Goal: Task Accomplishment & Management: Complete application form

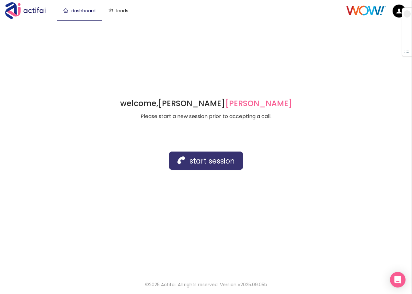
click at [196, 161] on button "start session" at bounding box center [206, 160] width 74 height 18
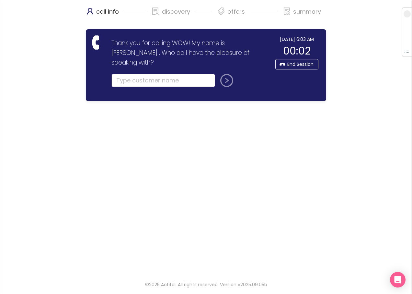
click at [129, 74] on input "text" at bounding box center [163, 80] width 104 height 13
type input "[PERSON_NAME]"
click at [220, 74] on button "submit" at bounding box center [226, 80] width 16 height 13
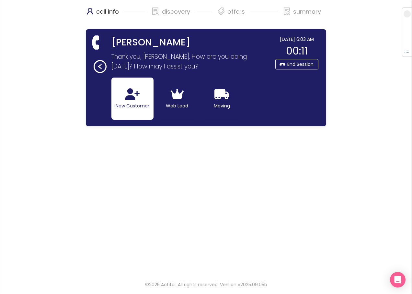
click at [141, 98] on button "New Customer" at bounding box center [132, 98] width 42 height 42
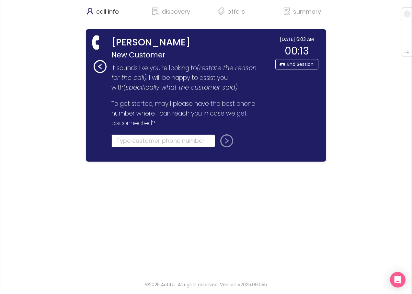
click at [123, 139] on input "tel" at bounding box center [163, 140] width 104 height 13
type input "[PHONE_NUMBER]"
click at [225, 140] on button "submit" at bounding box center [226, 140] width 16 height 13
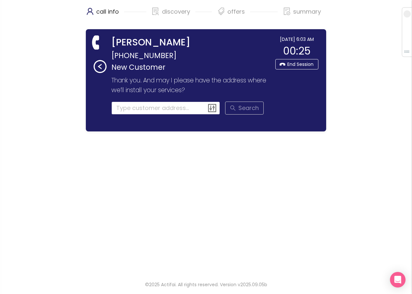
click at [129, 109] on input at bounding box center [165, 107] width 109 height 13
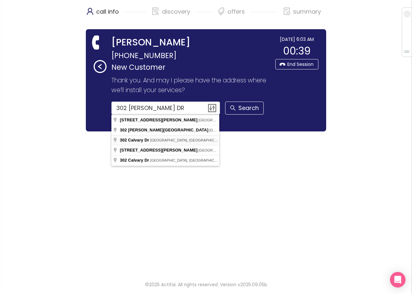
type input "[STREET_ADDRESS]"
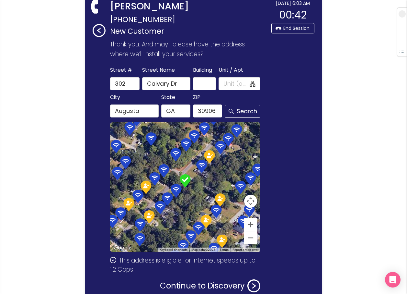
scroll to position [75, 0]
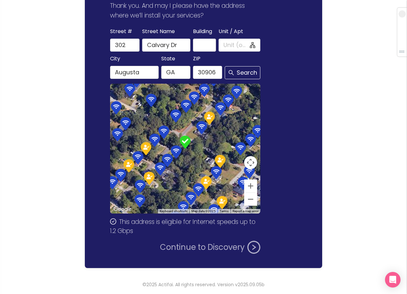
click at [202, 242] on button "Continue to Discovery" at bounding box center [210, 246] width 100 height 13
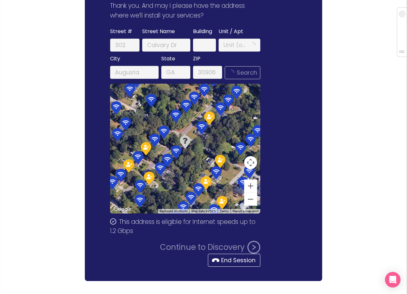
scroll to position [0, 0]
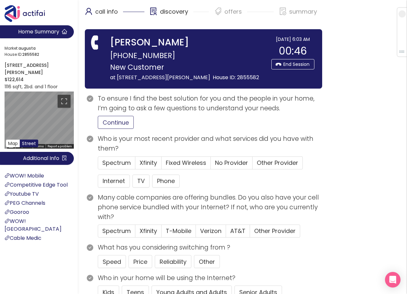
click at [117, 123] on button "Continue" at bounding box center [116, 122] width 36 height 13
click at [110, 181] on button "Internet" at bounding box center [114, 180] width 32 height 13
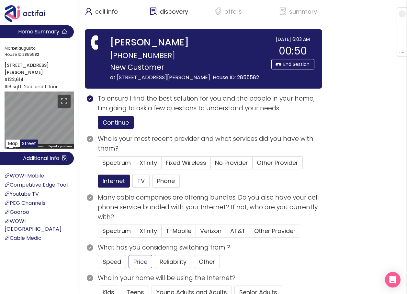
click at [139, 260] on button "Price" at bounding box center [141, 261] width 24 height 13
drag, startPoint x: 223, startPoint y: 162, endPoint x: 220, endPoint y: 164, distance: 3.4
click at [222, 162] on span "No Provider" at bounding box center [231, 162] width 33 height 8
click at [211, 165] on input "No Provider" at bounding box center [211, 165] width 0 height 0
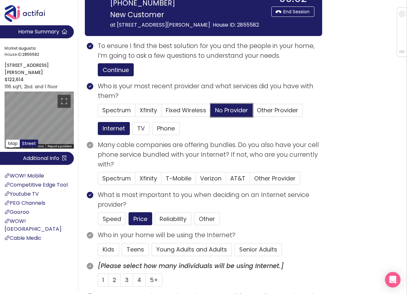
scroll to position [65, 0]
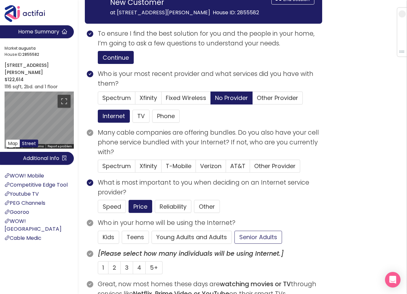
click at [268, 234] on button "Senior Adults" at bounding box center [259, 236] width 48 height 13
click at [101, 266] on label "1" at bounding box center [103, 267] width 11 height 13
click at [98, 269] on input "1" at bounding box center [98, 269] width 0 height 0
click at [210, 163] on span "Verizon" at bounding box center [210, 166] width 21 height 8
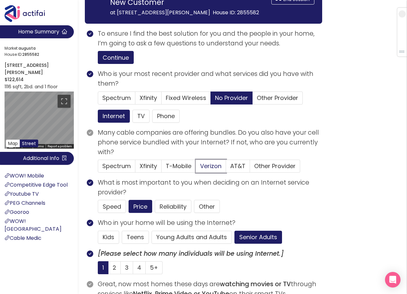
click at [196, 168] on input "Verizon" at bounding box center [196, 168] width 0 height 0
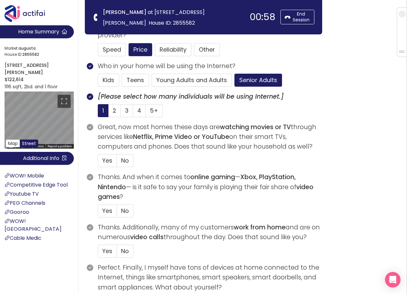
scroll to position [162, 0]
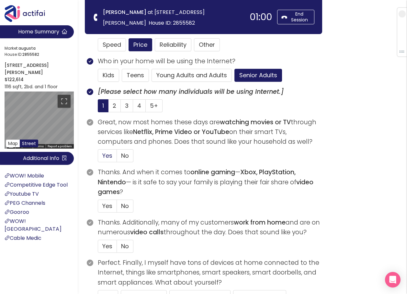
click at [106, 153] on span "Yes" at bounding box center [107, 155] width 10 height 8
click at [98, 157] on input "Yes" at bounding box center [98, 157] width 0 height 0
click at [124, 205] on span "No" at bounding box center [125, 206] width 8 height 8
click at [117, 208] on input "No" at bounding box center [117, 208] width 0 height 0
click at [127, 245] on span "No" at bounding box center [125, 246] width 8 height 8
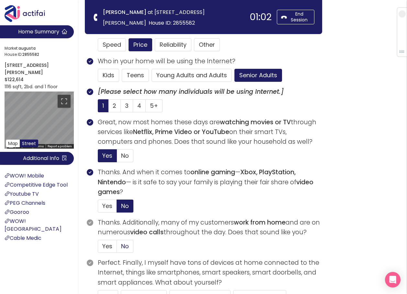
click at [117, 248] on input "No" at bounding box center [117, 248] width 0 height 0
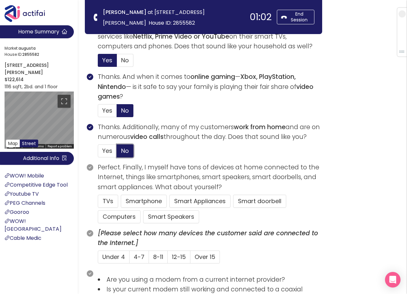
scroll to position [259, 0]
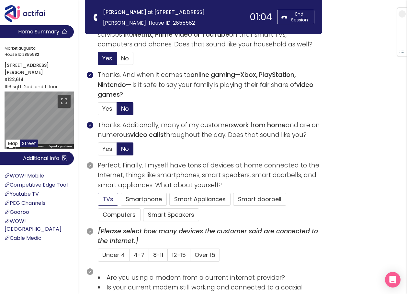
drag, startPoint x: 112, startPoint y: 201, endPoint x: 112, endPoint y: 206, distance: 5.2
click at [112, 201] on button "TVs" at bounding box center [108, 198] width 20 height 13
click at [115, 253] on span "Under 4" at bounding box center [113, 254] width 23 height 8
click at [98, 257] on input "Under 4" at bounding box center [98, 257] width 0 height 0
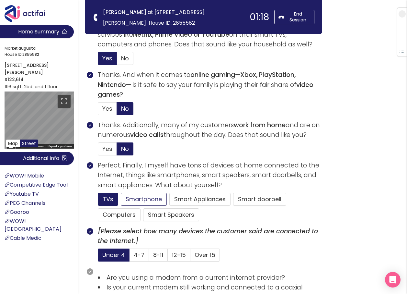
click at [127, 199] on button "Smartphone" at bounding box center [144, 198] width 46 height 13
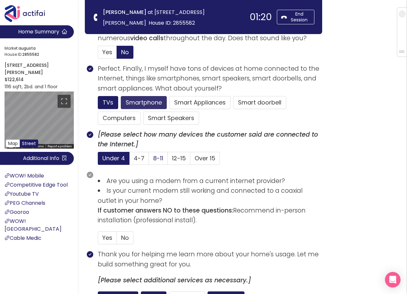
scroll to position [356, 0]
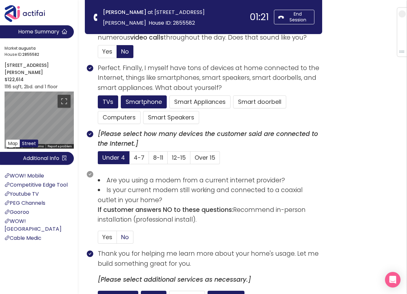
click at [126, 237] on span "No" at bounding box center [125, 237] width 8 height 8
click at [117, 239] on input "No" at bounding box center [117, 239] width 0 height 0
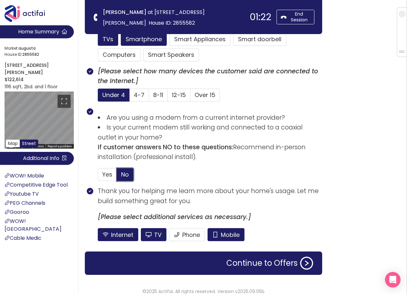
scroll to position [421, 0]
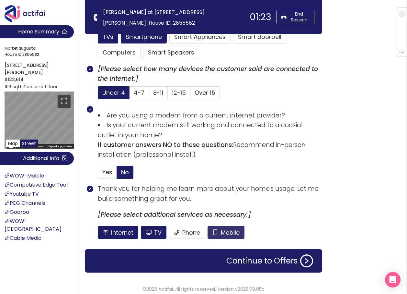
click at [224, 233] on button "Mobile" at bounding box center [226, 231] width 37 height 13
click at [153, 230] on button "TV" at bounding box center [154, 231] width 26 height 13
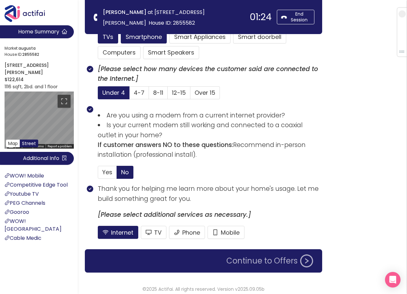
click at [244, 267] on button "Continue to Offers" at bounding box center [270, 260] width 95 height 13
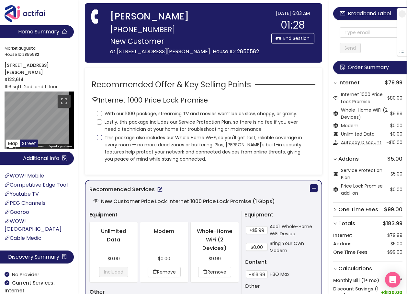
scroll to position [0, 0]
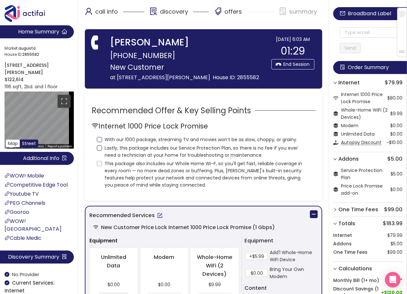
drag, startPoint x: 100, startPoint y: 140, endPoint x: 101, endPoint y: 149, distance: 9.1
click at [100, 140] on input "With our 1000 package, streaming TV and movies won’t be as slow, choppy, or gra…" at bounding box center [99, 139] width 5 height 5
checkbox input "true"
click at [97, 149] on input "Lastly, this package includes our Service Protection Plan, so there is no fee i…" at bounding box center [99, 147] width 5 height 5
checkbox input "true"
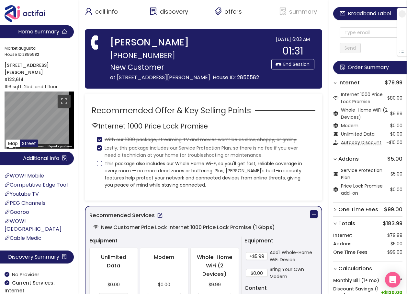
click at [100, 161] on input "This package also includes our Whole Home Wi-F, so you'll get fast, reliable co…" at bounding box center [99, 163] width 5 height 5
checkbox input "true"
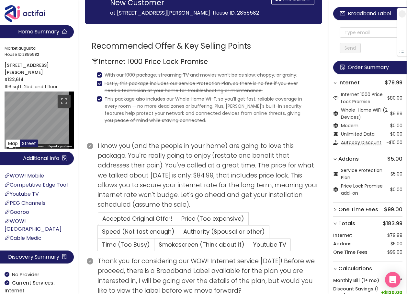
scroll to position [65, 0]
click at [208, 214] on span "Price (Too expensive)" at bounding box center [212, 218] width 63 height 8
click at [177, 220] on input "Price (Too expensive)" at bounding box center [177, 220] width 0 height 0
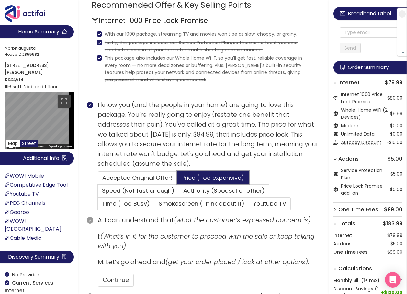
scroll to position [162, 0]
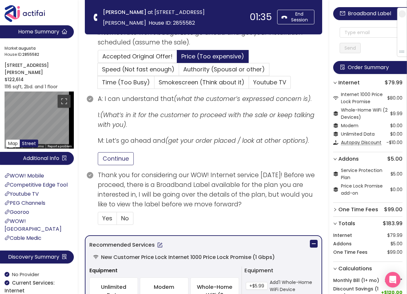
click at [110, 159] on button "Continue" at bounding box center [116, 158] width 36 height 13
click at [122, 216] on span "No" at bounding box center [125, 218] width 8 height 8
click at [117, 220] on input "No" at bounding box center [117, 220] width 0 height 0
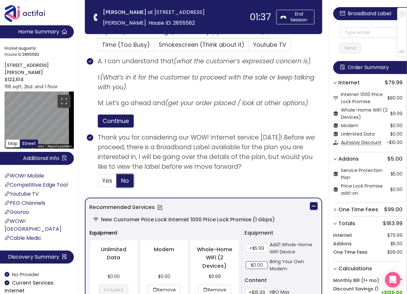
scroll to position [259, 0]
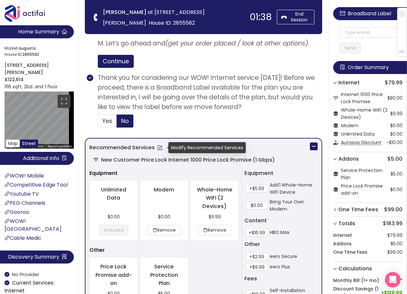
click at [161, 146] on button "button" at bounding box center [160, 147] width 10 height 10
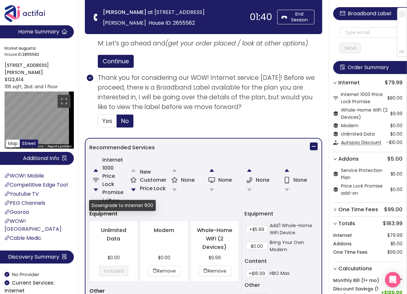
click at [97, 189] on button "button" at bounding box center [95, 189] width 13 height 13
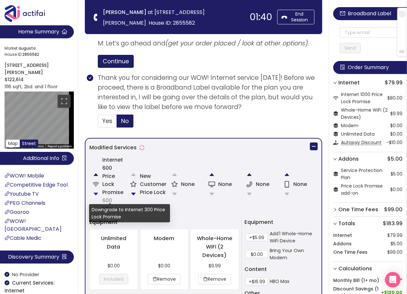
click at [97, 189] on button "button" at bounding box center [95, 193] width 13 height 13
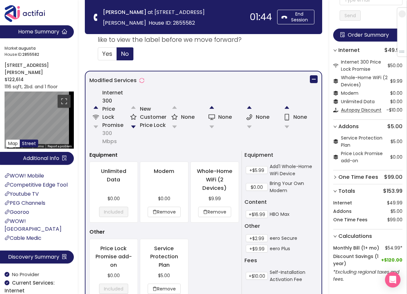
scroll to position [356, 0]
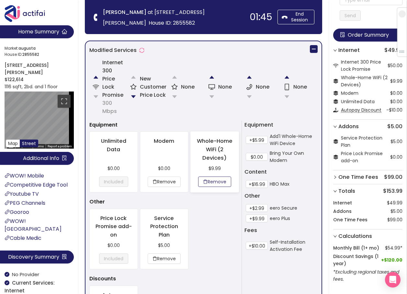
click at [208, 179] on button "Remove" at bounding box center [214, 181] width 33 height 10
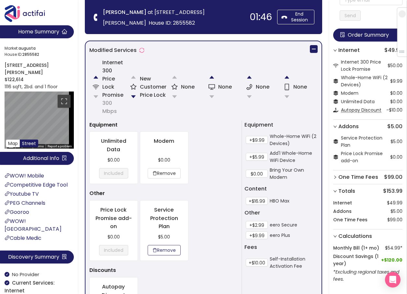
click at [168, 247] on button "Remove" at bounding box center [164, 250] width 33 height 10
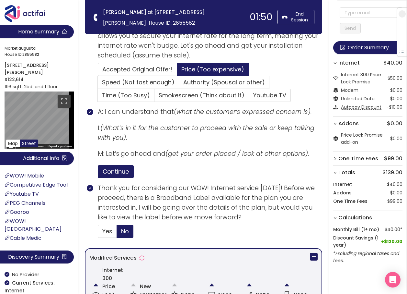
scroll to position [227, 0]
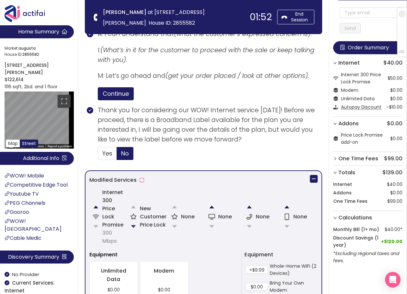
click at [135, 225] on button "button" at bounding box center [133, 226] width 13 height 13
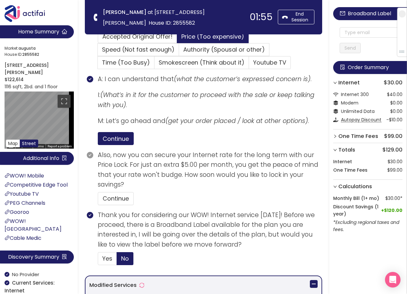
scroll to position [175, 0]
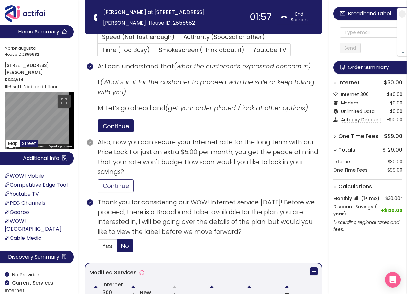
click at [119, 184] on button "Continue" at bounding box center [116, 185] width 36 height 13
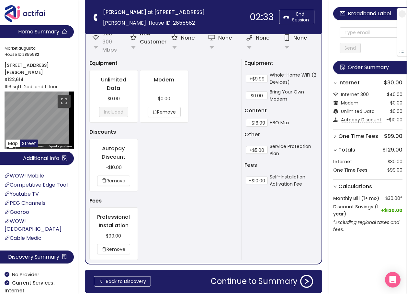
scroll to position [434, 0]
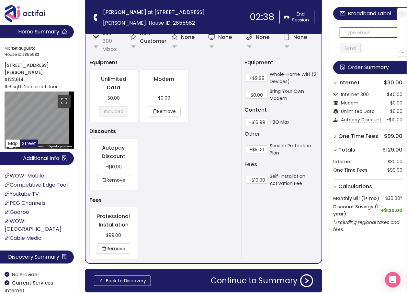
click at [350, 34] on input "text" at bounding box center [371, 32] width 63 height 10
drag, startPoint x: 369, startPoint y: 32, endPoint x: 305, endPoint y: 28, distance: 64.3
click at [341, 34] on input "[EMAIL_ADDRESS][DOMAIN_NAME]" at bounding box center [371, 32] width 63 height 10
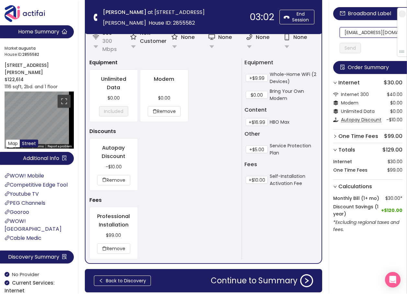
click at [343, 33] on input "[EMAIL_ADDRESS][DOMAIN_NAME]" at bounding box center [371, 32] width 63 height 10
drag, startPoint x: 343, startPoint y: 34, endPoint x: 398, endPoint y: 31, distance: 54.5
type input "[EMAIL_ADDRESS][DOMAIN_NAME]"
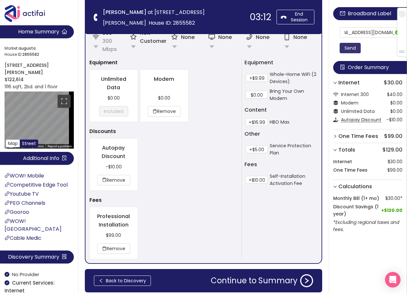
scroll to position [0, 0]
click at [350, 50] on button "Send" at bounding box center [350, 48] width 21 height 10
click at [253, 280] on button "Continue to Summary" at bounding box center [262, 280] width 110 height 13
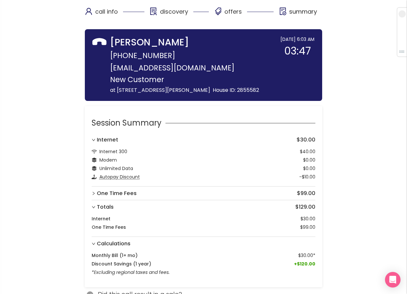
scroll to position [81, 0]
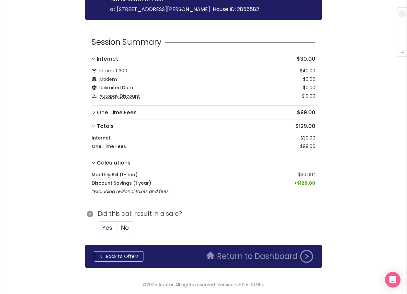
click at [110, 229] on span "Yes" at bounding box center [107, 227] width 10 height 8
click at [98, 229] on input "Yes" at bounding box center [98, 229] width 0 height 0
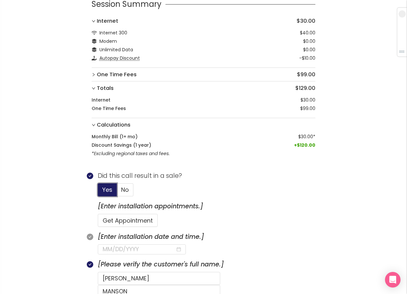
scroll to position [178, 0]
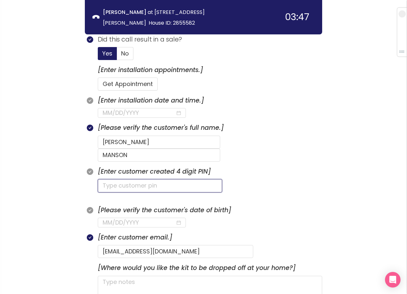
click at [103, 179] on input "text" at bounding box center [160, 185] width 124 height 13
type input "3339"
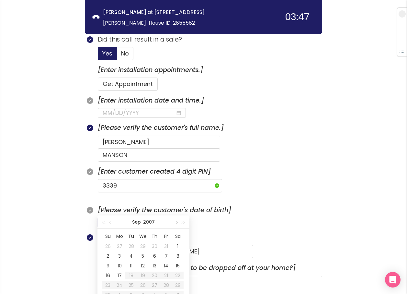
click at [110, 218] on input at bounding box center [139, 222] width 73 height 9
click at [184, 255] on div "Su Mo Tu We Th Fr Sa 27 28 29 30 1 2 3 4 5 6 7 8 9 10 11 12 13 14 15 16 17 18 1…" at bounding box center [144, 264] width 92 height 73
click at [178, 255] on div "10" at bounding box center [178, 256] width 8 height 8
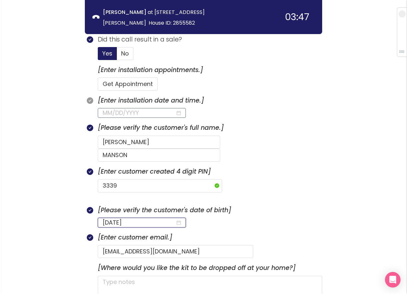
type input "[DATE]"
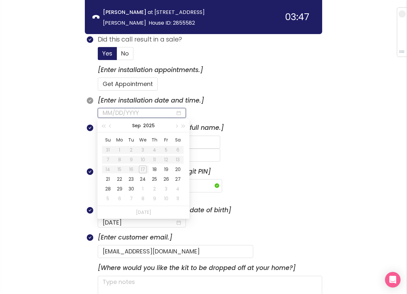
click at [152, 111] on input at bounding box center [139, 112] width 73 height 9
type input "[DATE]"
click at [154, 169] on div "18" at bounding box center [155, 169] width 8 height 8
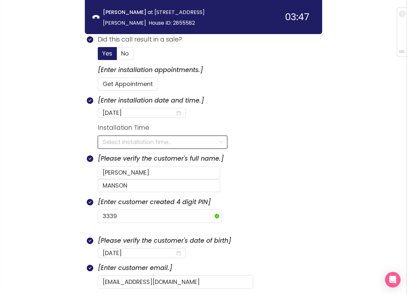
click at [125, 142] on input "search" at bounding box center [160, 142] width 115 height 12
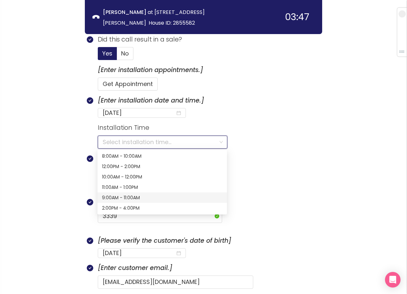
click at [129, 196] on div "9:00AM - 11:00AM" at bounding box center [162, 197] width 121 height 7
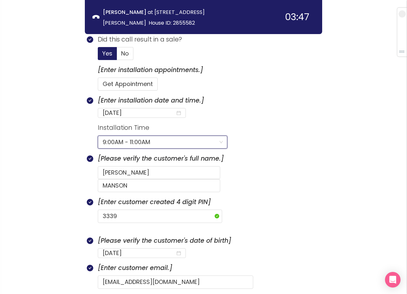
click at [292, 236] on p "[Please verify the customer's date of birth]" at bounding box center [210, 241] width 225 height 10
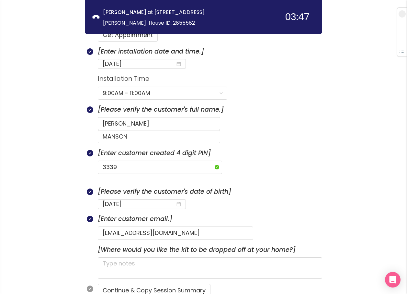
scroll to position [307, 0]
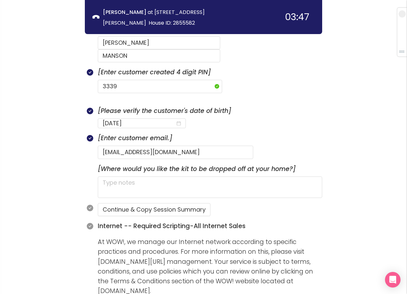
drag, startPoint x: 106, startPoint y: 199, endPoint x: 58, endPoint y: 177, distance: 52.5
click at [56, 177] on div "call info discovery offers summary [PERSON_NAME] at [STREET_ADDRESS] House ID: …" at bounding box center [203, 203] width 407 height 1021
click at [137, 203] on button "Continue & Copy Session Summary" at bounding box center [154, 209] width 113 height 13
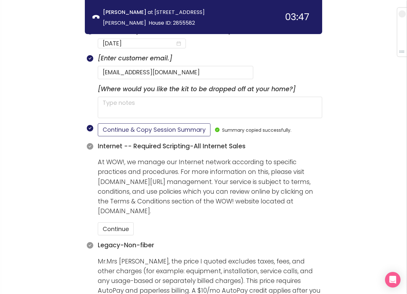
scroll to position [405, 0]
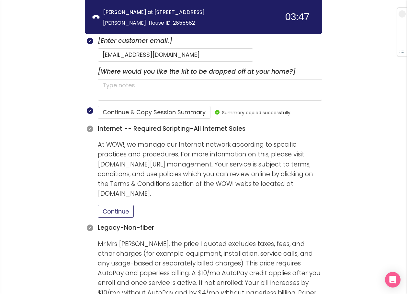
click at [117, 204] on button "Continue" at bounding box center [116, 210] width 36 height 13
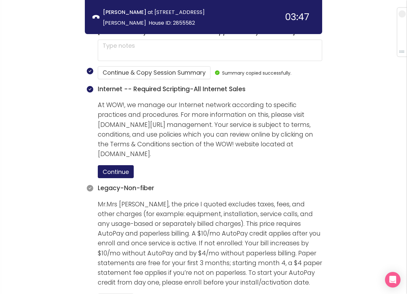
scroll to position [567, 0]
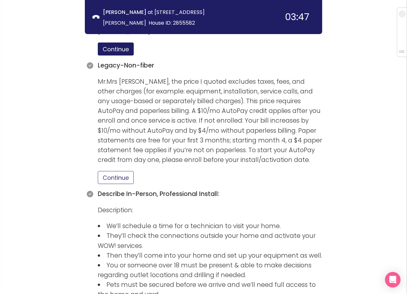
click at [108, 171] on button "Continue" at bounding box center [116, 177] width 36 height 13
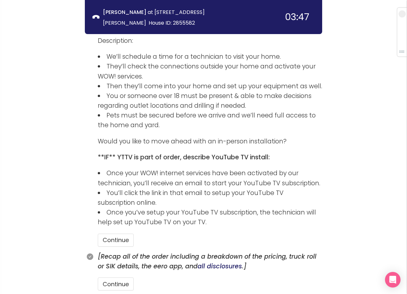
scroll to position [779, 0]
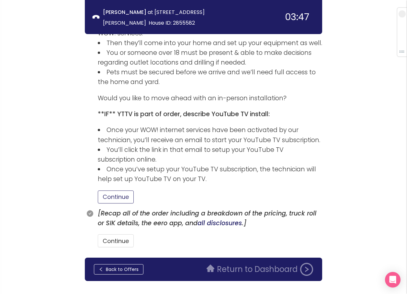
click at [121, 190] on button "Continue" at bounding box center [116, 196] width 36 height 13
click at [118, 234] on button "Continue" at bounding box center [116, 240] width 36 height 13
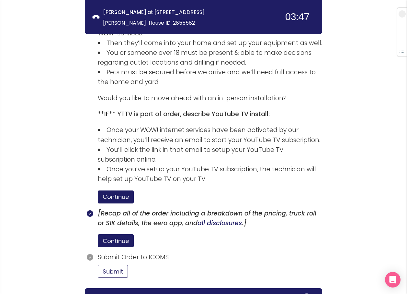
drag, startPoint x: 116, startPoint y: 258, endPoint x: 120, endPoint y: 260, distance: 4.4
click at [116, 264] on button "Submit" at bounding box center [113, 270] width 30 height 13
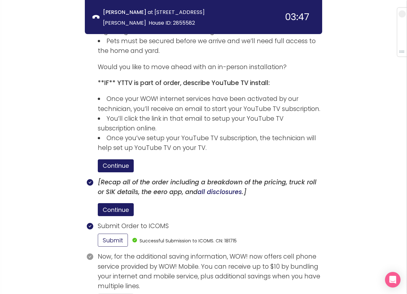
scroll to position [869, 0]
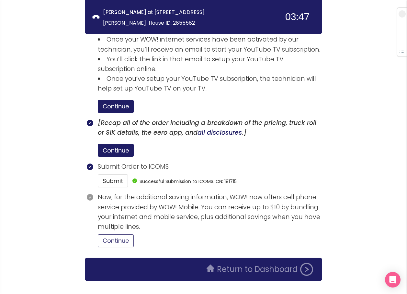
click at [123, 234] on button "Continue" at bounding box center [116, 240] width 36 height 13
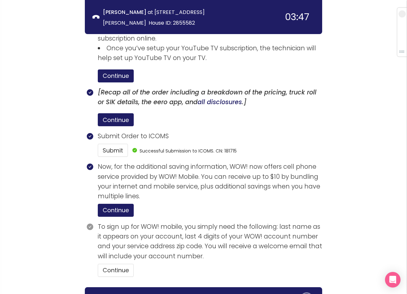
scroll to position [929, 0]
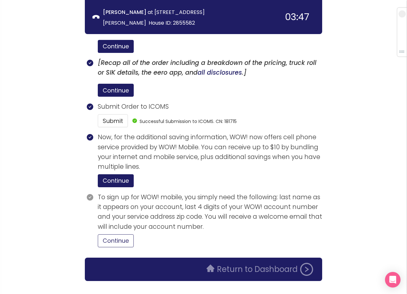
click at [116, 234] on button "Continue" at bounding box center [116, 240] width 36 height 13
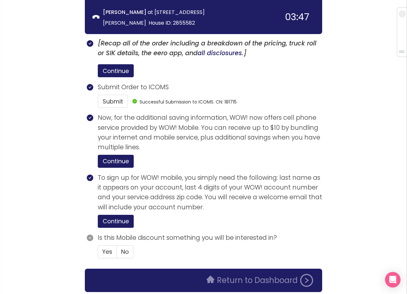
scroll to position [960, 0]
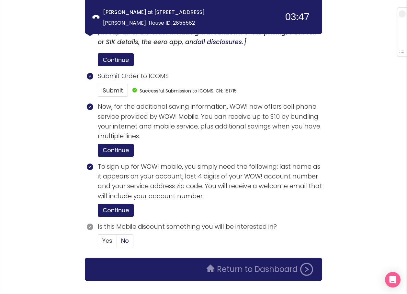
click at [121, 236] on span "No" at bounding box center [125, 240] width 8 height 8
click at [117, 242] on input "No" at bounding box center [117, 242] width 0 height 0
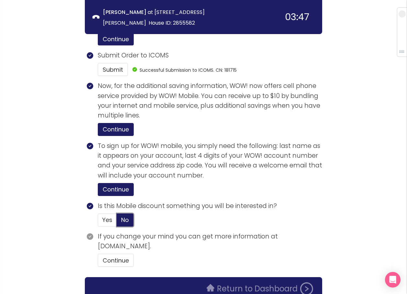
scroll to position [1000, 0]
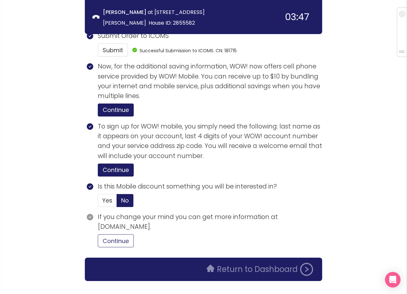
click at [117, 234] on button "Continue" at bounding box center [116, 240] width 36 height 13
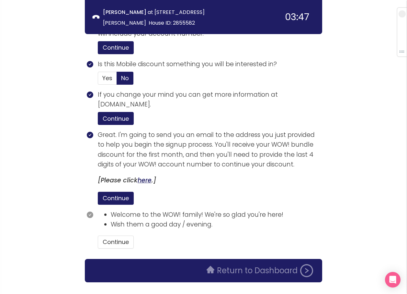
scroll to position [1123, 0]
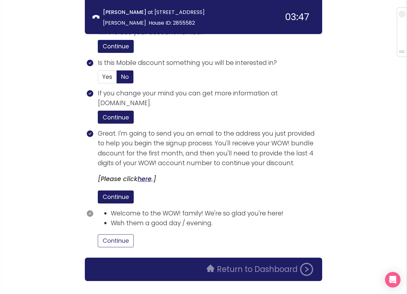
click at [111, 234] on button "Continue" at bounding box center [116, 240] width 36 height 13
click at [235, 262] on button "Return to Dashboard" at bounding box center [260, 268] width 114 height 13
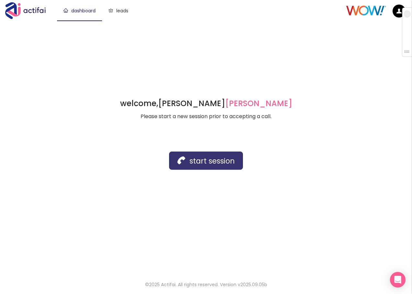
click at [195, 168] on button "start session" at bounding box center [206, 160] width 74 height 18
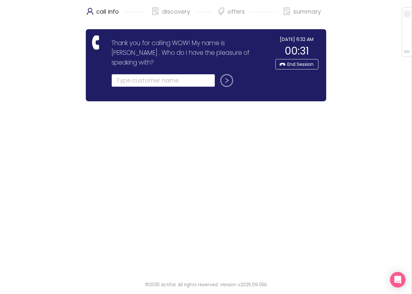
click at [127, 74] on input "text" at bounding box center [163, 80] width 104 height 13
drag, startPoint x: 127, startPoint y: 71, endPoint x: 148, endPoint y: 74, distance: 21.3
click at [127, 74] on input "text" at bounding box center [163, 80] width 104 height 13
type input "[PERSON_NAME]"
click at [226, 74] on button "submit" at bounding box center [226, 80] width 16 height 13
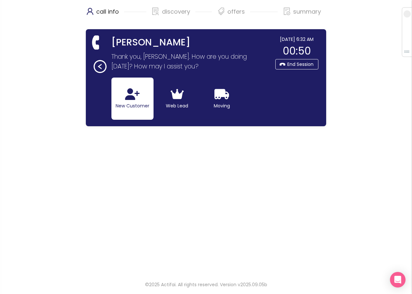
click at [124, 95] on button "New Customer" at bounding box center [132, 98] width 42 height 42
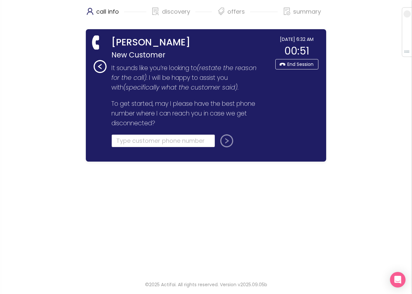
click at [127, 141] on input "tel" at bounding box center [163, 140] width 104 height 13
type input "[PHONE_NUMBER]"
click at [225, 139] on button "submit" at bounding box center [226, 140] width 16 height 13
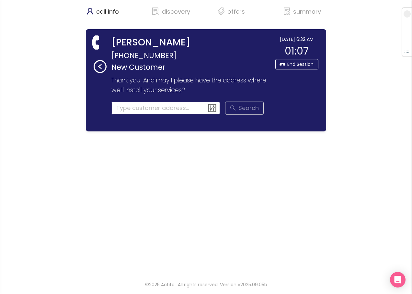
drag, startPoint x: 154, startPoint y: 113, endPoint x: 154, endPoint y: 109, distance: 3.9
click at [154, 109] on input at bounding box center [165, 107] width 109 height 13
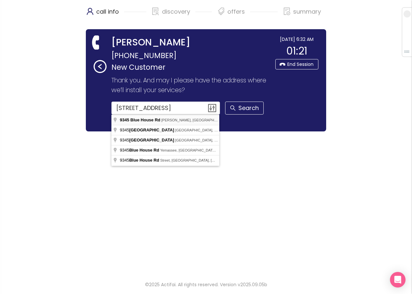
type input "[STREET_ADDRESS][PERSON_NAME]"
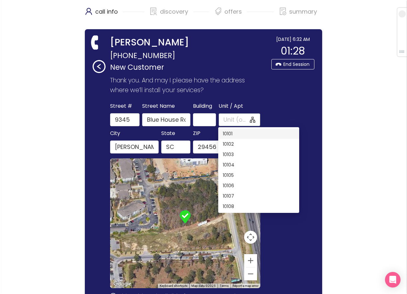
click at [225, 119] on input "Unit / Apt" at bounding box center [236, 119] width 25 height 9
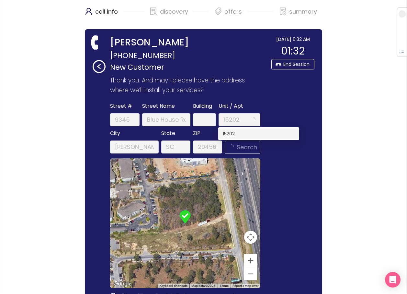
click at [230, 134] on div "15202" at bounding box center [259, 133] width 72 height 7
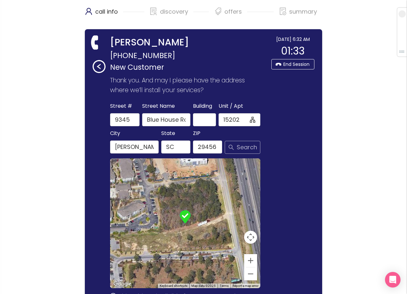
click at [236, 144] on button "Search" at bounding box center [243, 147] width 36 height 13
type input "15202"
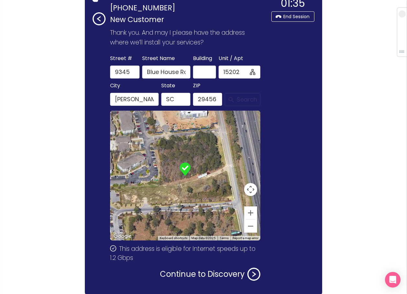
scroll to position [65, 0]
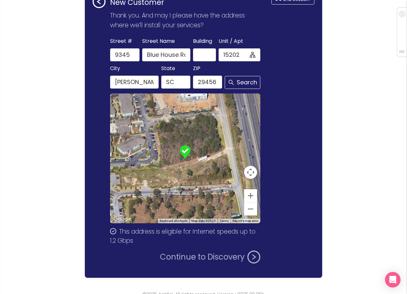
click at [193, 255] on button "Continue to Discovery" at bounding box center [210, 256] width 100 height 13
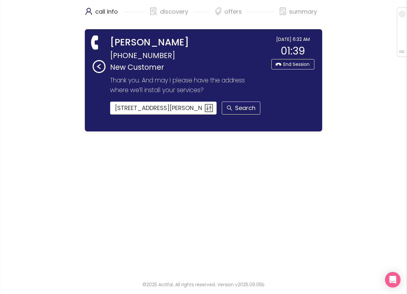
scroll to position [0, 0]
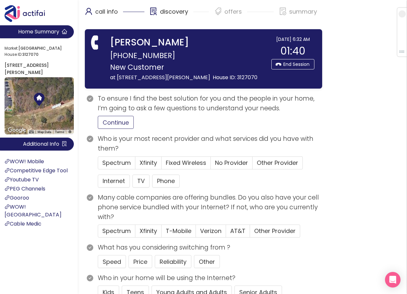
click at [122, 129] on button "Continue" at bounding box center [116, 122] width 36 height 13
click at [146, 167] on span "Xfinity" at bounding box center [148, 162] width 17 height 8
click at [135, 165] on input "Xfinity" at bounding box center [135, 165] width 0 height 0
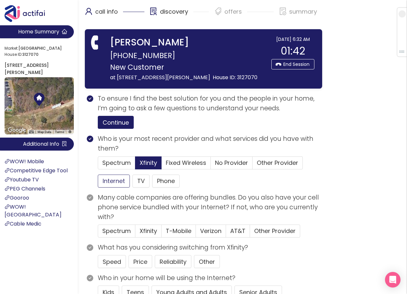
click at [113, 187] on button "Internet" at bounding box center [114, 180] width 32 height 13
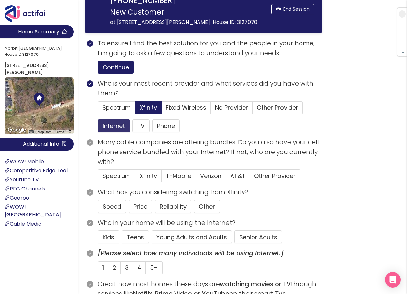
scroll to position [65, 0]
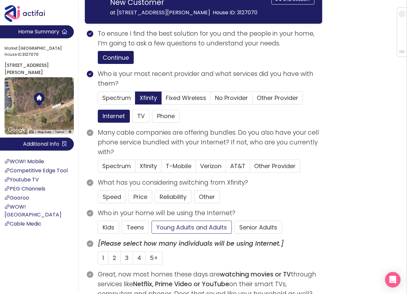
click at [177, 233] on button "Young Adults and Adults" at bounding box center [192, 226] width 80 height 13
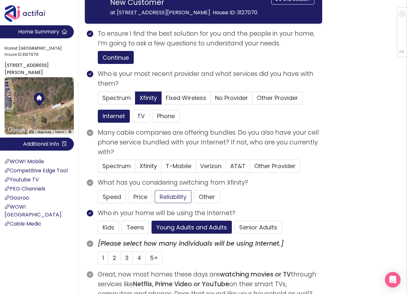
click at [163, 203] on button "Reliability" at bounding box center [173, 196] width 37 height 13
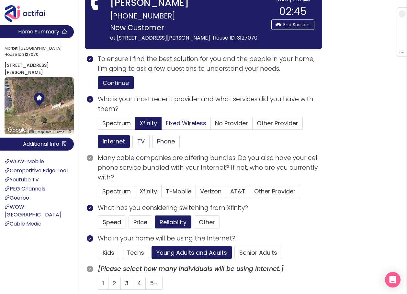
scroll to position [32, 0]
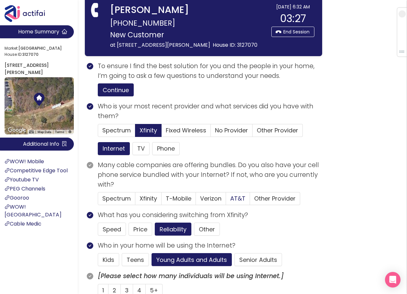
click at [234, 202] on span "AT&T" at bounding box center [237, 198] width 15 height 8
click at [226, 200] on input "AT&T" at bounding box center [226, 200] width 0 height 0
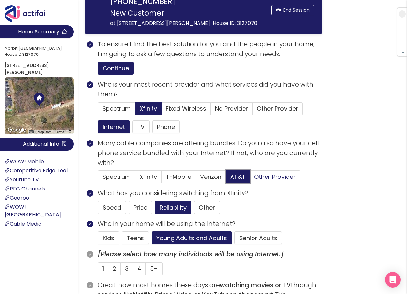
scroll to position [65, 0]
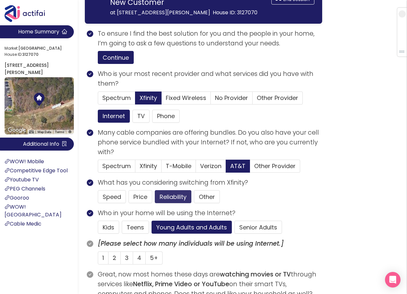
click at [167, 203] on button "Reliability" at bounding box center [173, 196] width 37 height 13
click at [183, 203] on button "Reliability" at bounding box center [173, 196] width 37 height 13
click at [127, 261] on span "3" at bounding box center [127, 257] width 4 height 8
click at [121, 260] on input "3" at bounding box center [121, 260] width 0 height 0
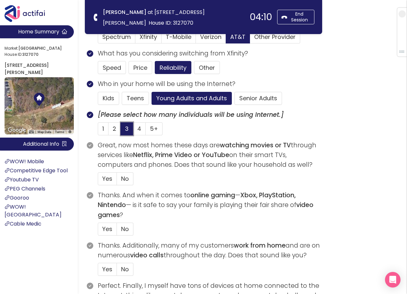
scroll to position [130, 0]
drag, startPoint x: 107, startPoint y: 176, endPoint x: 110, endPoint y: 197, distance: 21.4
click at [107, 176] on span "Yes" at bounding box center [107, 178] width 10 height 8
click at [98, 180] on input "Yes" at bounding box center [98, 180] width 0 height 0
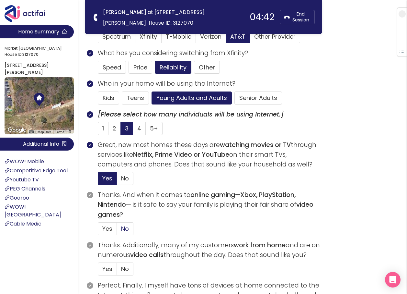
click at [122, 225] on span "No" at bounding box center [125, 228] width 8 height 8
click at [117, 230] on input "No" at bounding box center [117, 230] width 0 height 0
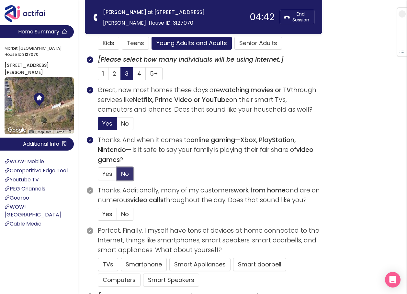
scroll to position [194, 0]
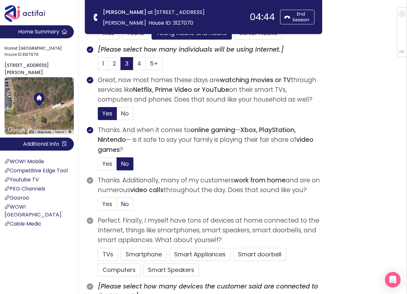
click at [123, 201] on span "No" at bounding box center [125, 204] width 8 height 8
click at [117, 206] on input "No" at bounding box center [117, 206] width 0 height 0
drag, startPoint x: 101, startPoint y: 251, endPoint x: 105, endPoint y: 257, distance: 6.7
click at [101, 251] on button "TVs" at bounding box center [108, 254] width 20 height 13
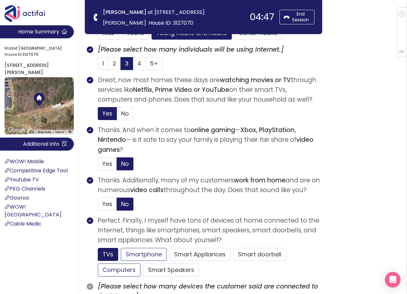
drag, startPoint x: 113, startPoint y: 269, endPoint x: 152, endPoint y: 248, distance: 44.8
click at [113, 269] on button "Computers" at bounding box center [119, 269] width 43 height 13
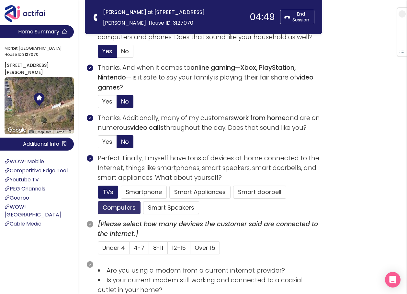
scroll to position [259, 0]
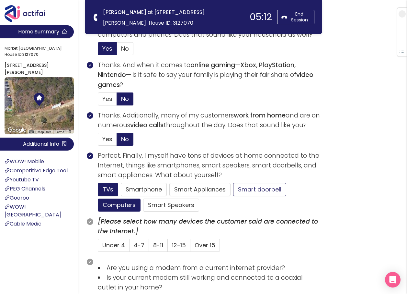
click at [242, 188] on button "Smart doorbell" at bounding box center [259, 189] width 53 height 13
click at [126, 185] on button "Smartphone" at bounding box center [144, 189] width 46 height 13
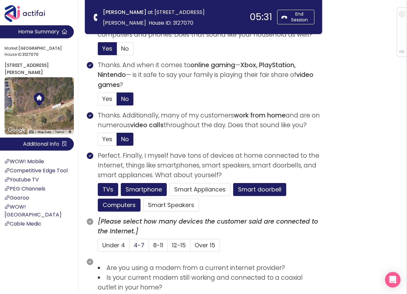
click at [134, 245] on label "4-7" at bounding box center [139, 244] width 19 height 13
click at [130, 247] on input "4-7" at bounding box center [130, 247] width 0 height 0
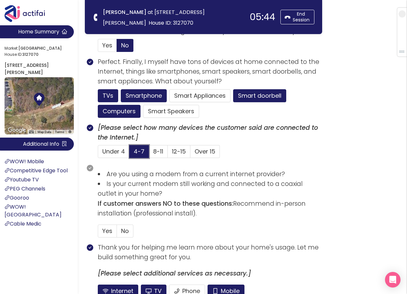
scroll to position [356, 0]
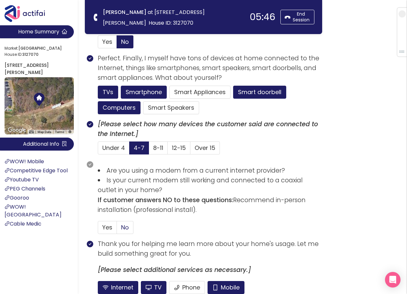
click at [127, 226] on span "No" at bounding box center [125, 227] width 8 height 8
click at [117, 229] on input "No" at bounding box center [117, 229] width 0 height 0
click at [215, 285] on button "Mobile" at bounding box center [226, 287] width 37 height 13
click at [156, 285] on button "TV" at bounding box center [154, 287] width 26 height 13
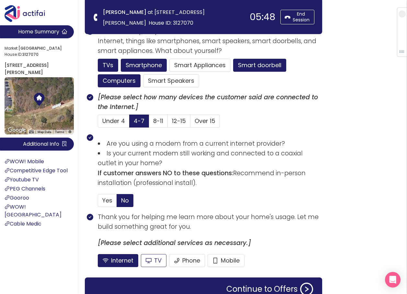
scroll to position [416, 0]
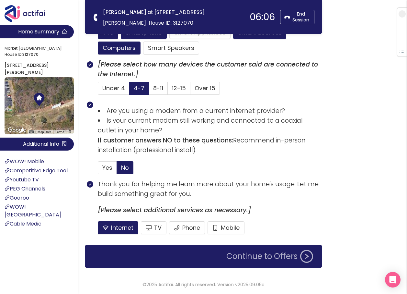
click at [254, 256] on button "Continue to Offers" at bounding box center [270, 255] width 95 height 13
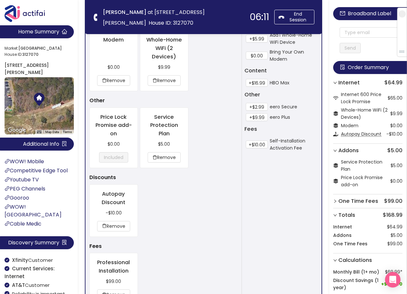
scroll to position [238, 0]
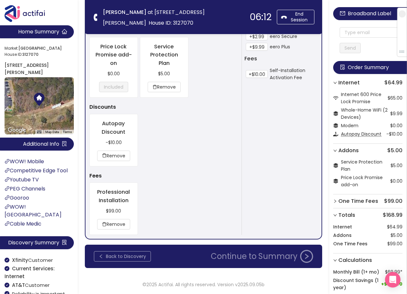
click at [133, 255] on button "Back to Discovery" at bounding box center [122, 256] width 57 height 10
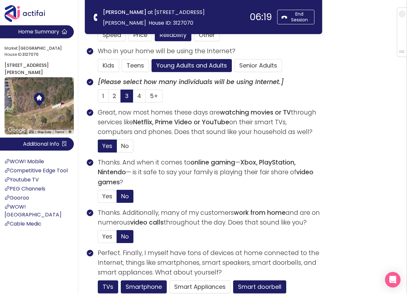
scroll to position [194, 0]
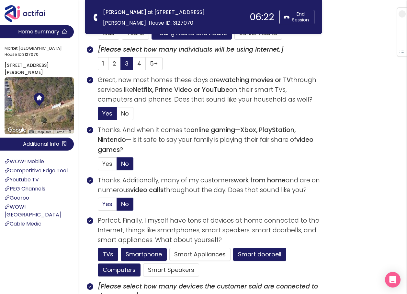
click at [110, 203] on span "Yes" at bounding box center [107, 204] width 10 height 8
click at [98, 206] on input "Yes" at bounding box center [98, 206] width 0 height 0
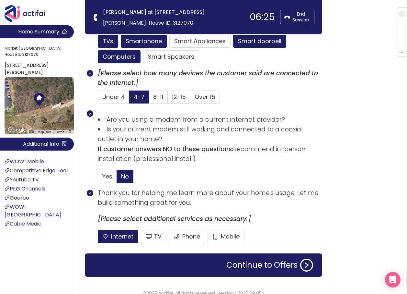
scroll to position [416, 0]
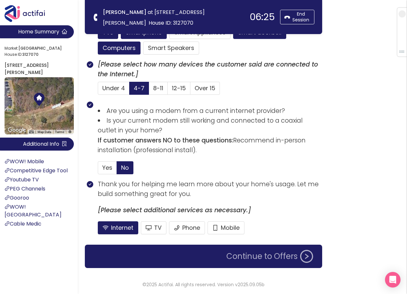
click at [247, 262] on button "Continue to Offers" at bounding box center [270, 255] width 95 height 13
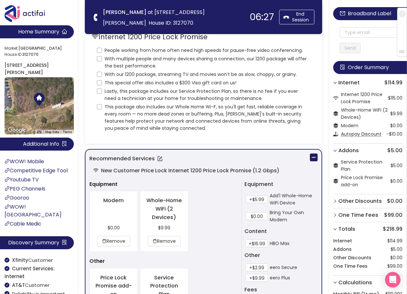
scroll to position [0, 0]
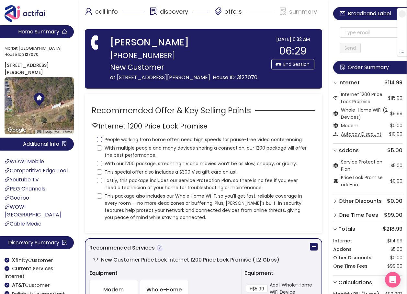
click at [98, 142] on input "People working from home often need high speeds for pause-free video conferenci…" at bounding box center [99, 139] width 5 height 5
checkbox input "true"
click at [97, 150] on input "With multiple people and many devices sharing a connection, our 1200 package wi…" at bounding box center [99, 147] width 5 height 5
checkbox input "true"
click at [98, 166] on input "With our 1200 package, streaming TV and movies won’t be as slow, choppy, or gra…" at bounding box center [99, 163] width 5 height 5
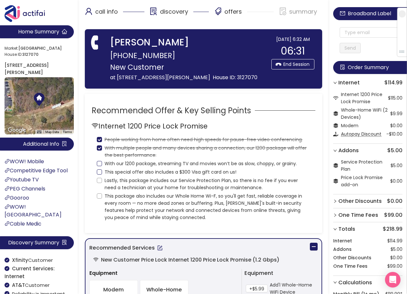
checkbox input "true"
click at [99, 174] on input "This special offer also includes a $300 Visa gift card on us!" at bounding box center [99, 171] width 5 height 5
checkbox input "true"
click at [99, 183] on input "Lastly, this package includes our Service Protection Plan, so there is no fee i…" at bounding box center [99, 180] width 5 height 5
checkbox input "true"
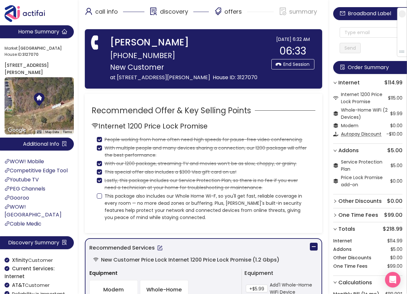
click at [99, 198] on input "This package also includes our Whole Home Wi-F, so you'll get fast, reliable co…" at bounding box center [99, 195] width 5 height 5
checkbox input "true"
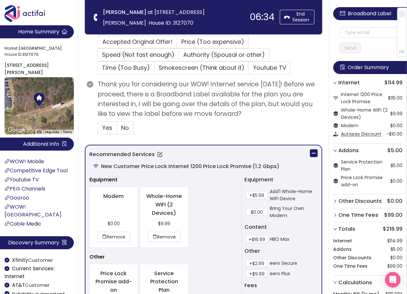
scroll to position [227, 0]
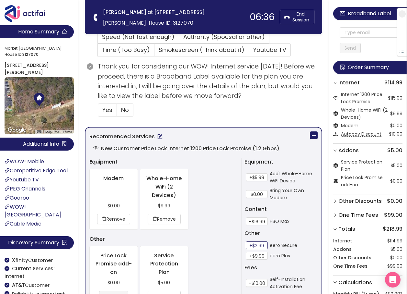
click at [255, 242] on button "+$2.99" at bounding box center [257, 245] width 22 height 8
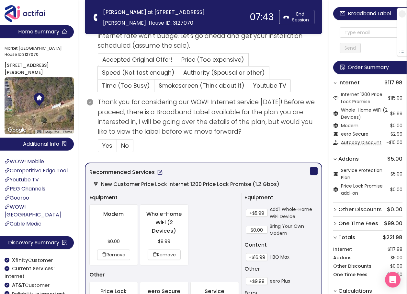
scroll to position [194, 0]
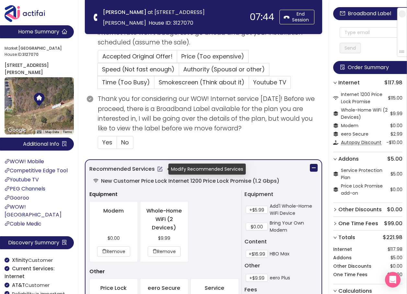
click at [159, 168] on button "button" at bounding box center [160, 169] width 10 height 10
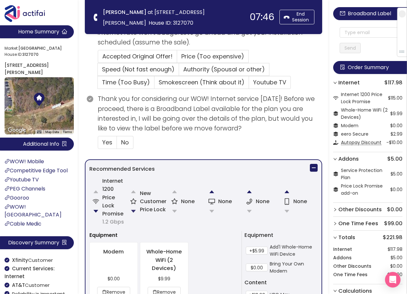
click at [132, 209] on button "button" at bounding box center [133, 210] width 13 height 13
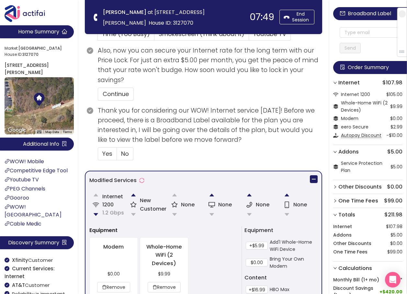
scroll to position [235, 0]
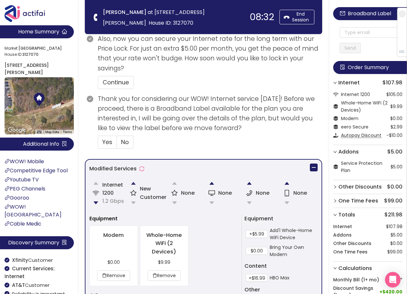
click at [133, 183] on button "button" at bounding box center [133, 183] width 13 height 13
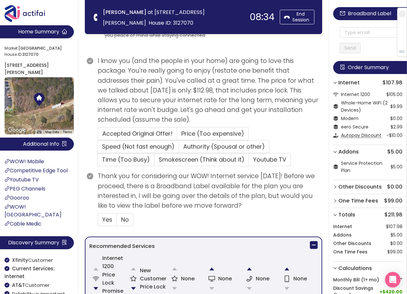
scroll to position [97, 0]
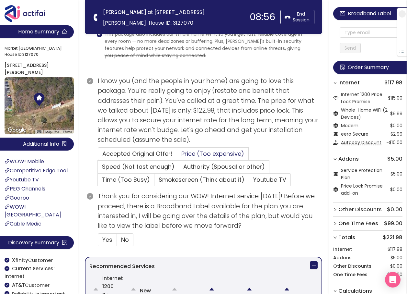
click at [199, 153] on span "Price (Too expensive)" at bounding box center [212, 153] width 63 height 8
click at [177, 156] on input "Price (Too expensive)" at bounding box center [177, 156] width 0 height 0
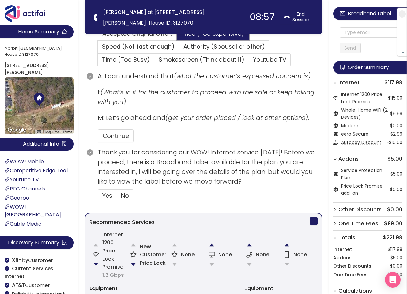
scroll to position [227, 0]
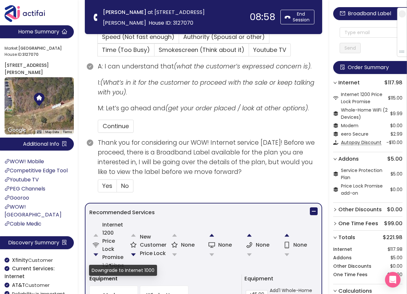
click at [96, 253] on button "button" at bounding box center [95, 254] width 13 height 13
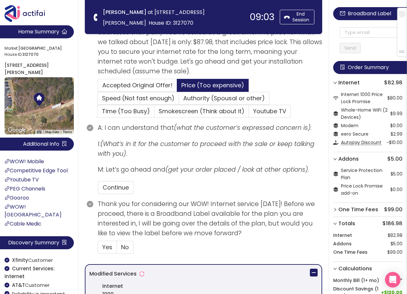
scroll to position [162, 0]
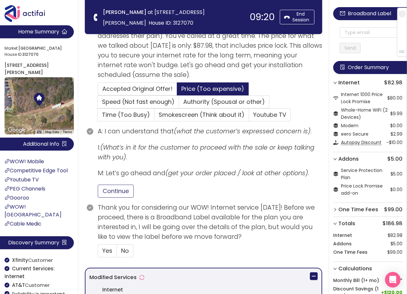
click at [122, 190] on button "Continue" at bounding box center [116, 190] width 36 height 13
click at [104, 248] on span "Yes" at bounding box center [107, 250] width 10 height 8
click at [98, 252] on input "Yes" at bounding box center [98, 252] width 0 height 0
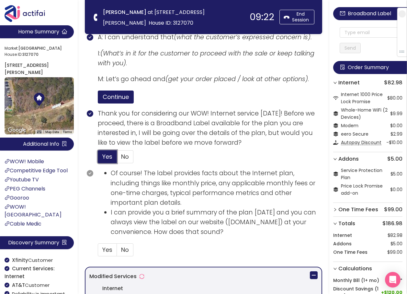
scroll to position [259, 0]
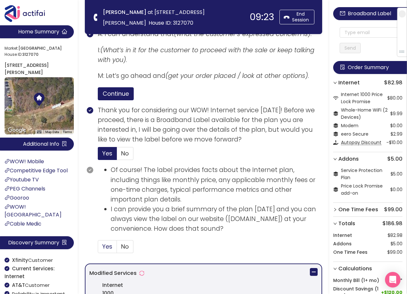
click at [111, 245] on span "Yes" at bounding box center [107, 246] width 10 height 8
click at [98, 248] on input "Yes" at bounding box center [98, 248] width 0 height 0
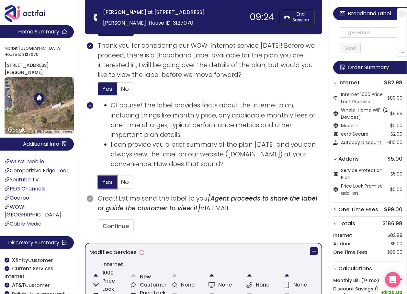
scroll to position [324, 0]
click at [110, 223] on button "Continue" at bounding box center [116, 225] width 36 height 13
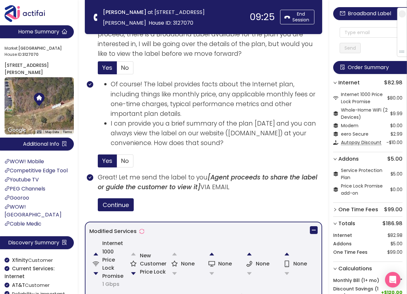
scroll to position [356, 0]
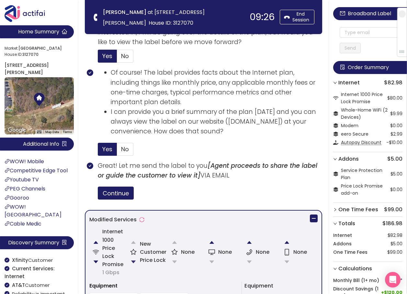
click at [133, 262] on button "button" at bounding box center [133, 261] width 13 height 13
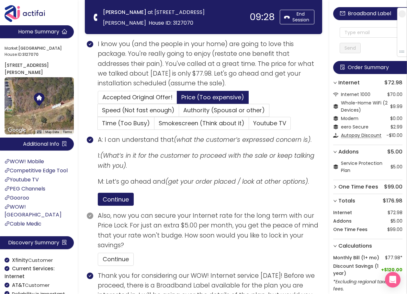
scroll to position [110, 0]
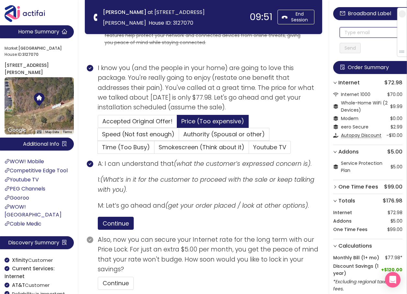
click at [361, 30] on input "text" at bounding box center [371, 32] width 63 height 10
drag, startPoint x: 373, startPoint y: 37, endPoint x: 328, endPoint y: 36, distance: 44.4
click at [346, 35] on input "[EMAIL_ADDRESS][DOMAIN_NAME]" at bounding box center [371, 32] width 63 height 10
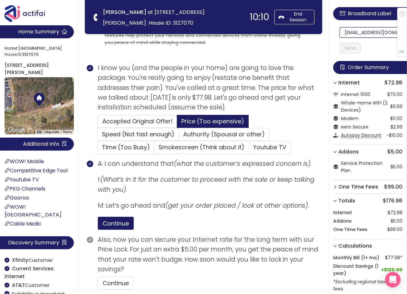
scroll to position [0, 12]
drag, startPoint x: 346, startPoint y: 35, endPoint x: 397, endPoint y: 34, distance: 50.2
type input "[EMAIL_ADDRESS][DOMAIN_NAME]"
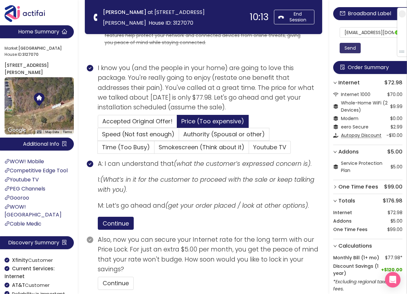
click at [349, 51] on button "Send" at bounding box center [350, 48] width 21 height 10
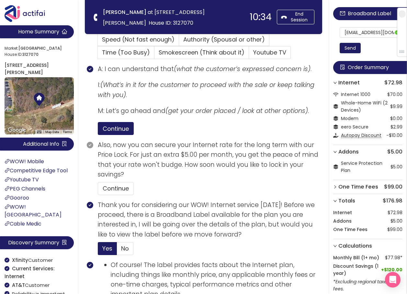
scroll to position [337, 0]
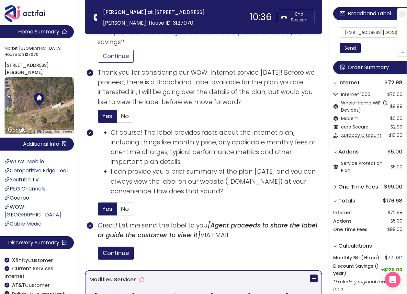
click at [127, 56] on button "Continue" at bounding box center [116, 56] width 36 height 13
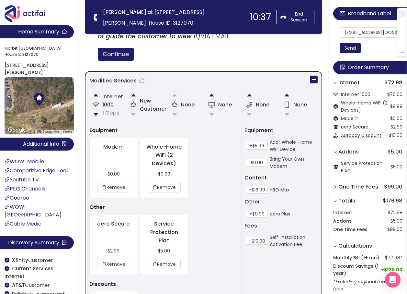
scroll to position [693, 0]
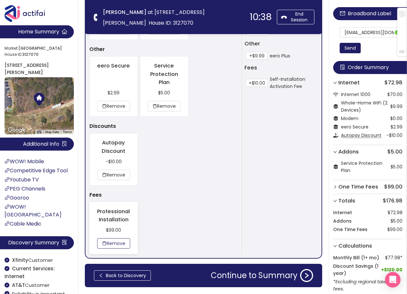
click at [111, 242] on button "Remove" at bounding box center [113, 243] width 33 height 10
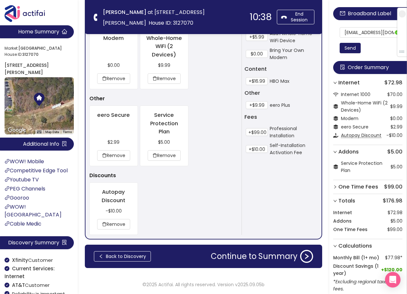
scroll to position [644, 0]
click at [255, 255] on button "Continue to Summary" at bounding box center [262, 255] width 110 height 13
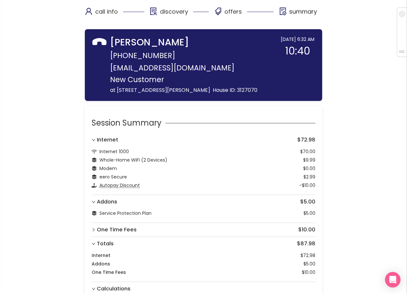
scroll to position [49, 0]
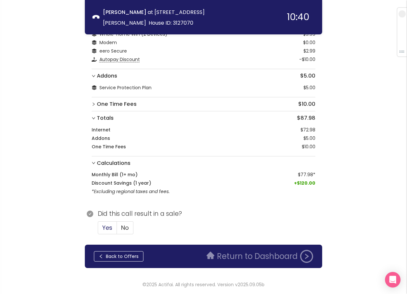
click at [106, 228] on span "Yes" at bounding box center [107, 227] width 10 height 8
click at [98, 229] on input "Yes" at bounding box center [98, 229] width 0 height 0
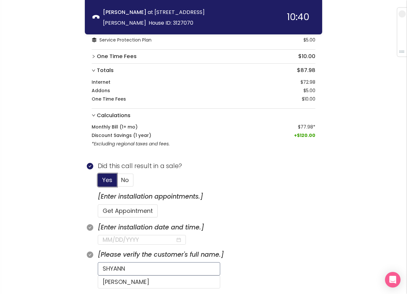
scroll to position [178, 0]
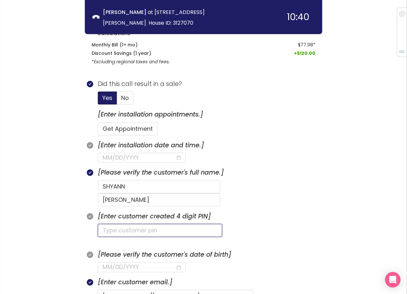
click at [115, 224] on input "text" at bounding box center [160, 230] width 124 height 13
type input "0116"
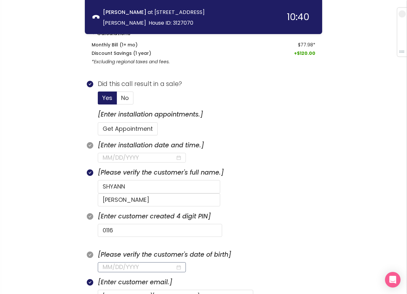
click at [114, 262] on input at bounding box center [139, 266] width 73 height 9
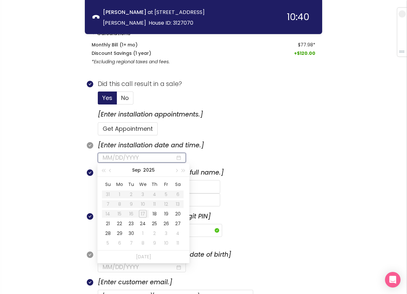
click at [120, 156] on input at bounding box center [139, 157] width 73 height 9
type input "[DATE]"
click at [152, 213] on div "18" at bounding box center [155, 214] width 8 height 8
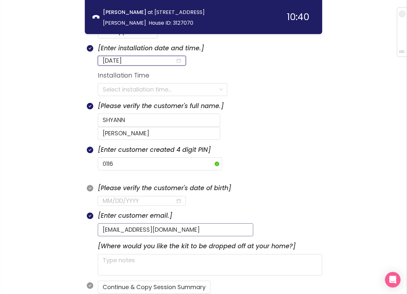
scroll to position [275, 0]
click at [106, 196] on input at bounding box center [139, 200] width 73 height 9
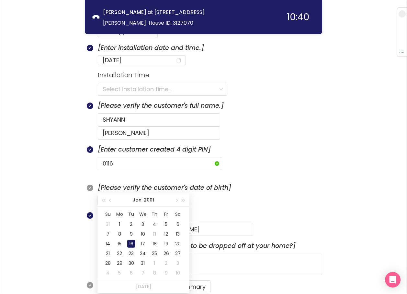
click at [130, 242] on div "16" at bounding box center [131, 243] width 8 height 8
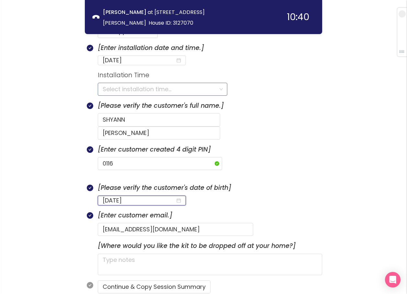
type input "[DATE]"
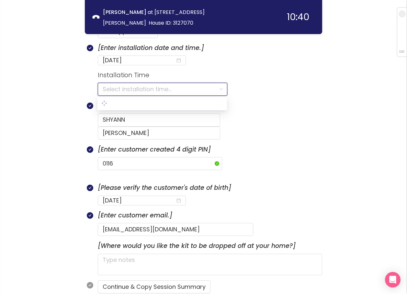
click at [144, 89] on input "search" at bounding box center [160, 89] width 115 height 12
click at [115, 104] on div "8:00AM - 9:00PM" at bounding box center [162, 103] width 121 height 7
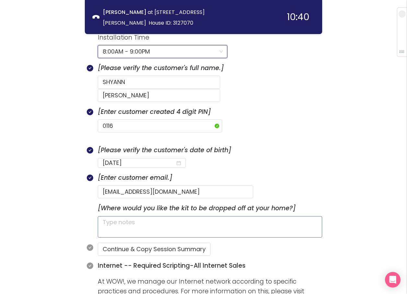
scroll to position [373, 0]
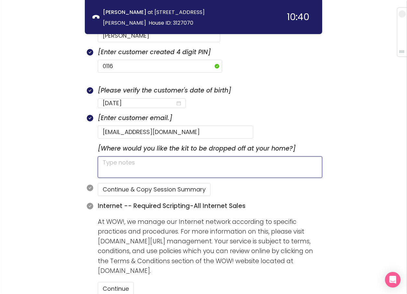
click at [115, 156] on textarea at bounding box center [210, 166] width 225 height 21
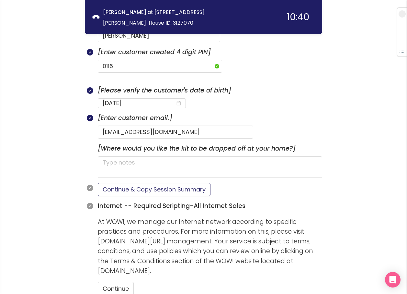
click at [144, 183] on button "Continue & Copy Session Summary" at bounding box center [154, 189] width 113 height 13
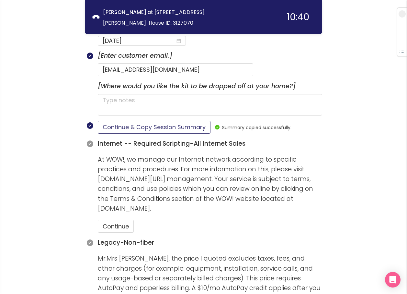
scroll to position [437, 0]
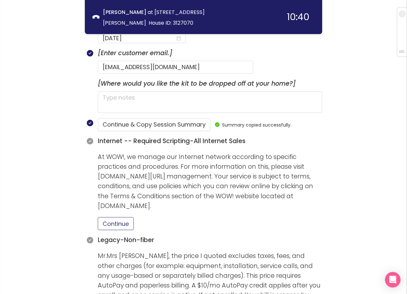
click at [116, 217] on button "Continue" at bounding box center [116, 223] width 36 height 13
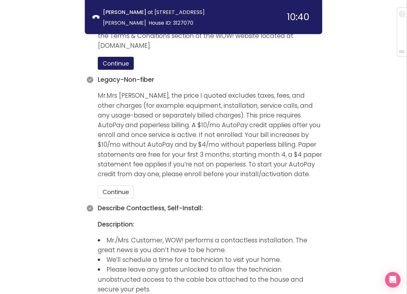
scroll to position [599, 0]
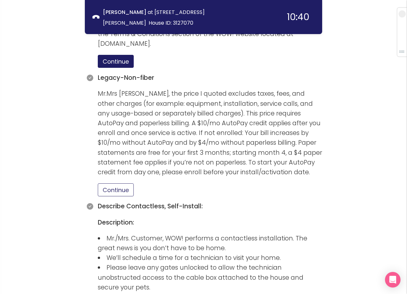
click at [115, 183] on button "Continue" at bounding box center [116, 189] width 36 height 13
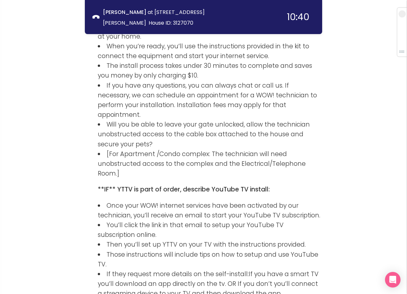
scroll to position [923, 0]
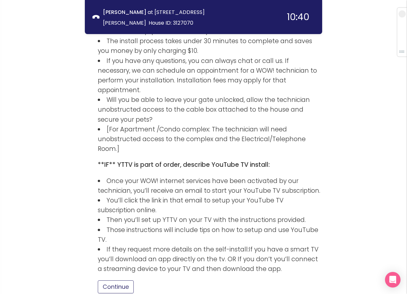
click at [119, 280] on button "Continue" at bounding box center [116, 286] width 36 height 13
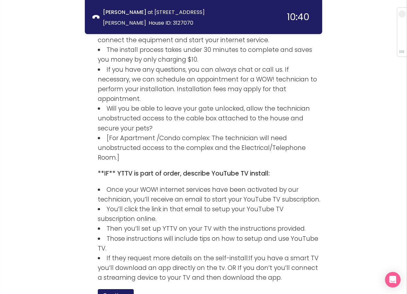
scroll to position [956, 0]
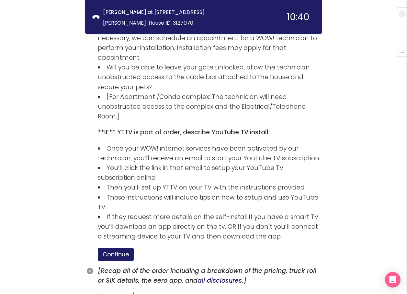
click at [124, 291] on button "Continue" at bounding box center [116, 297] width 36 height 13
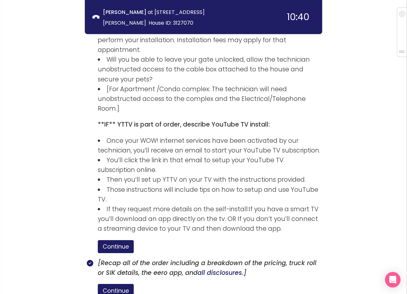
scroll to position [1004, 0]
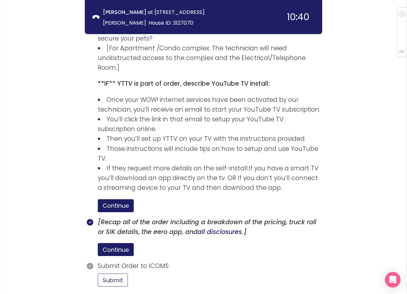
click at [105, 273] on button "Submit" at bounding box center [113, 279] width 30 height 13
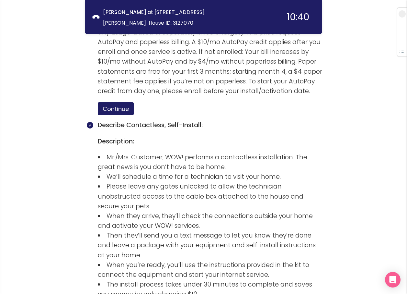
scroll to position [583, 0]
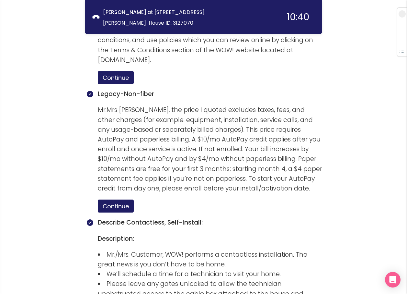
click at [206, 73] on section "Internet -- Required Scripting-All Internet Sales At WOW!, we manage our Intern…" at bounding box center [210, 39] width 225 height 99
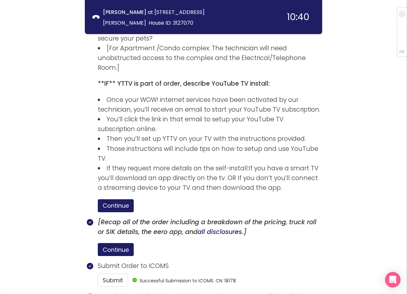
scroll to position [1064, 0]
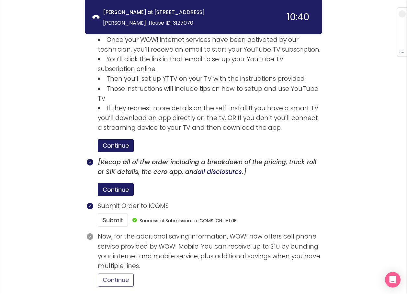
click at [114, 273] on button "Continue" at bounding box center [116, 279] width 36 height 13
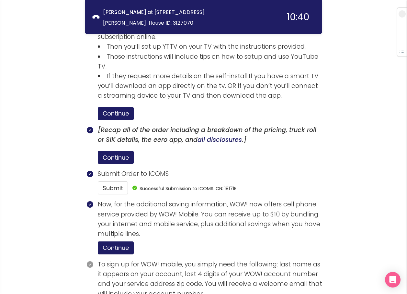
scroll to position [1124, 0]
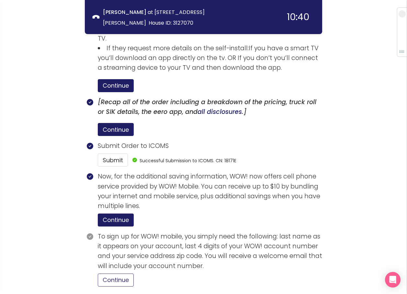
click at [108, 273] on button "Continue" at bounding box center [116, 279] width 36 height 13
drag, startPoint x: 123, startPoint y: 256, endPoint x: 127, endPoint y: 255, distance: 4.0
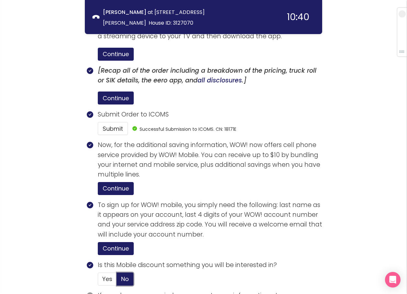
scroll to position [1195, 0]
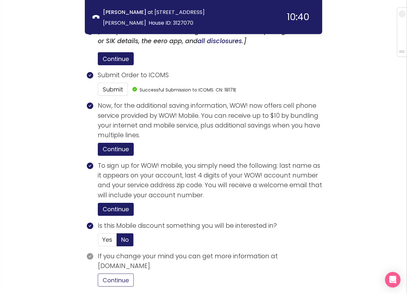
click at [121, 273] on button "Continue" at bounding box center [116, 279] width 36 height 13
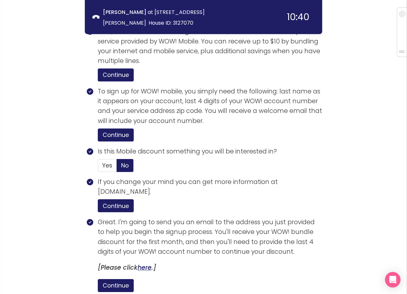
scroll to position [1318, 0]
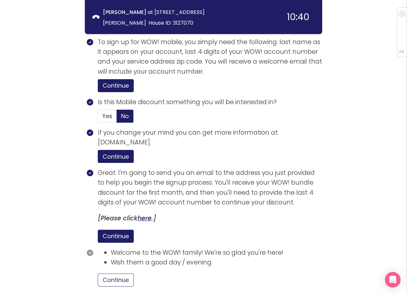
click at [123, 273] on button "Continue" at bounding box center [116, 279] width 36 height 13
